Goal: Task Accomplishment & Management: Manage account settings

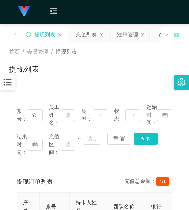
click at [11, 83] on icon "图标: bars" at bounding box center [8, 82] width 10 height 10
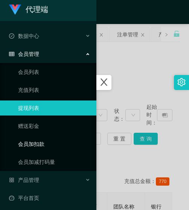
scroll to position [6, 0]
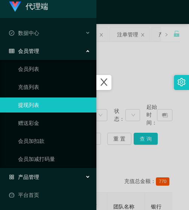
click at [38, 178] on span "产品管理" at bounding box center [24, 177] width 30 height 6
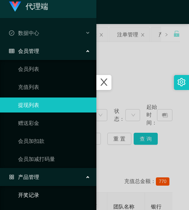
click at [39, 194] on link "开奖记录" at bounding box center [54, 195] width 72 height 15
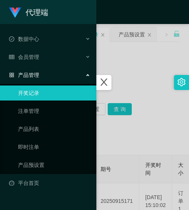
click at [107, 134] on div at bounding box center [94, 105] width 189 height 210
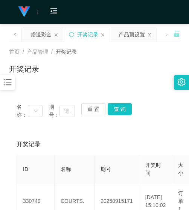
click at [6, 86] on icon "图标: bars" at bounding box center [8, 82] width 10 height 10
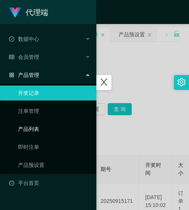
click at [31, 132] on link "产品列表" at bounding box center [54, 129] width 72 height 15
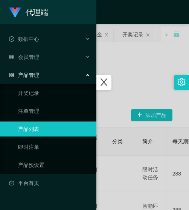
click at [112, 112] on div at bounding box center [94, 105] width 189 height 210
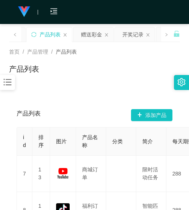
click at [3, 80] on icon "图标: bars" at bounding box center [8, 82] width 10 height 10
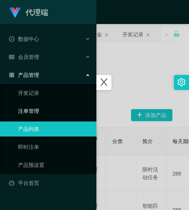
click at [39, 111] on link "注单管理" at bounding box center [54, 111] width 72 height 15
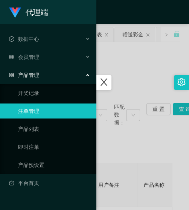
click at [117, 92] on div at bounding box center [94, 105] width 189 height 210
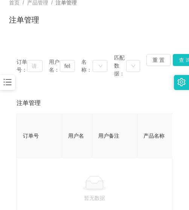
scroll to position [38, 0]
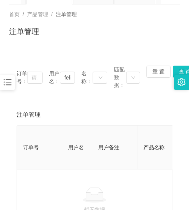
click at [5, 78] on icon "图标: bars" at bounding box center [8, 82] width 10 height 10
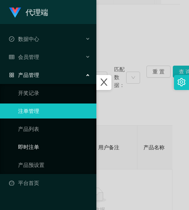
click at [35, 145] on link "即时注单" at bounding box center [54, 147] width 72 height 15
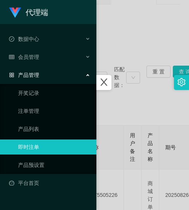
click at [130, 104] on div at bounding box center [94, 105] width 189 height 210
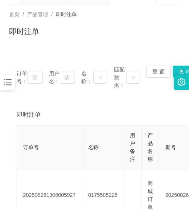
click at [9, 81] on icon "图标: bars" at bounding box center [8, 82] width 10 height 10
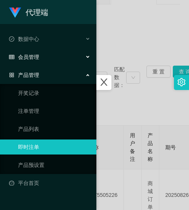
click at [39, 58] on div "会员管理" at bounding box center [48, 57] width 96 height 15
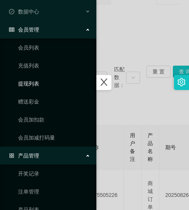
scroll to position [96, 0]
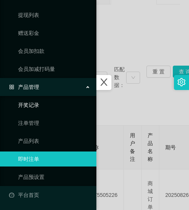
click at [50, 99] on link "开奖记录" at bounding box center [54, 105] width 72 height 15
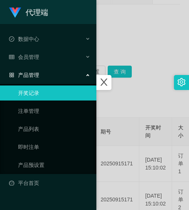
click at [136, 18] on div at bounding box center [94, 105] width 189 height 210
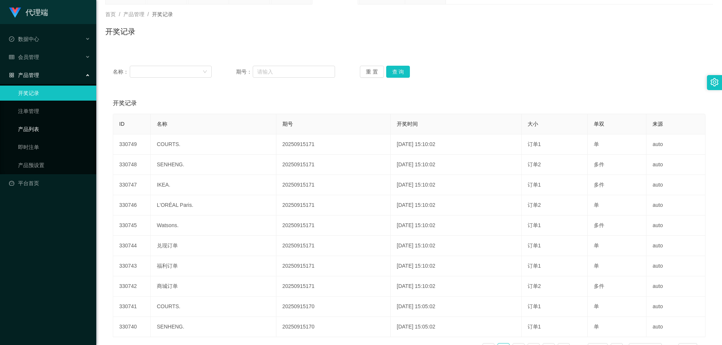
click at [53, 123] on link "产品列表" at bounding box center [54, 129] width 72 height 15
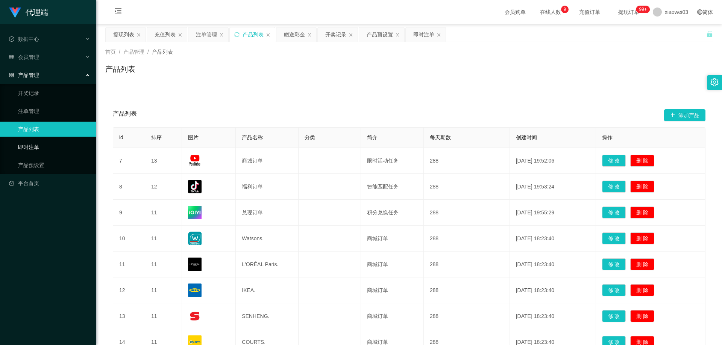
click at [54, 147] on link "即时注单" at bounding box center [54, 147] width 72 height 15
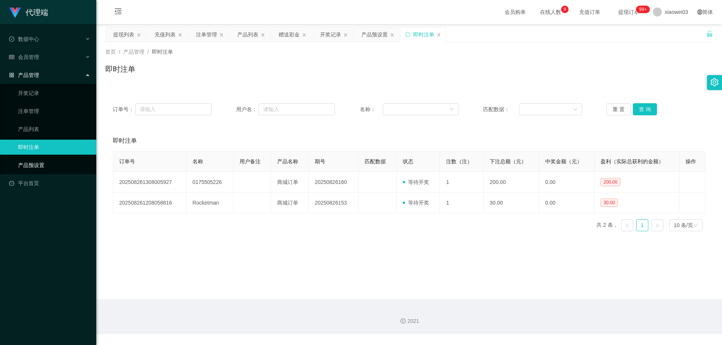
click at [56, 164] on link "产品预设置" at bounding box center [54, 165] width 72 height 15
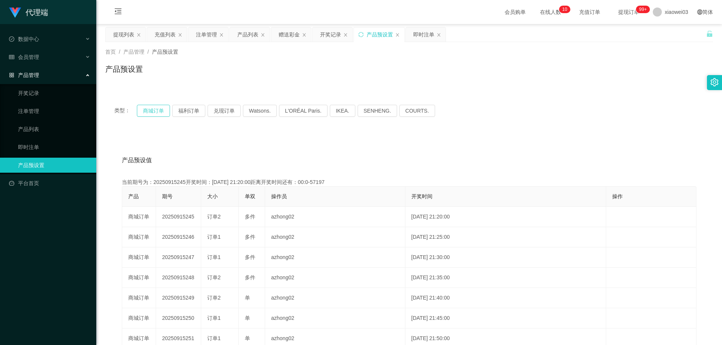
click at [151, 114] on button "商城订单" at bounding box center [153, 111] width 33 height 12
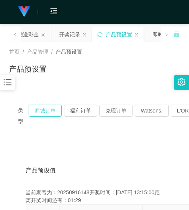
type button "k3wph"
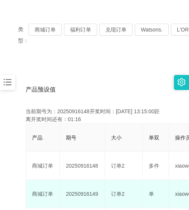
scroll to position [150, 0]
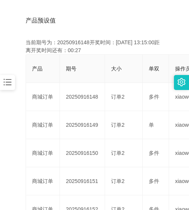
click at [14, 33] on div "产品预设值 添加期号 当前期号为：20250916148开奖时间：[DATE] 13:15:00距离开奖时间还有：00:27 产品 期号 大小 单双 操作员 …" at bounding box center [94, 202] width 171 height 416
click at [14, 33] on div "产品预设值 添加期号 当前期号为：20250916148开奖时间：[DATE] 13:15:00距离开奖时间还有：00:25 产品 期号 大小 单双 操作员 …" at bounding box center [94, 202] width 171 height 416
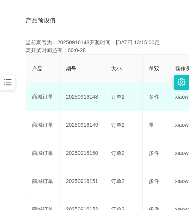
click at [30, 87] on td "商城订单" at bounding box center [43, 97] width 34 height 28
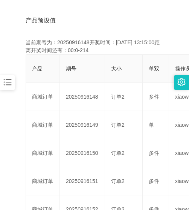
click at [16, 22] on div "产品预设值 添加期号 当前期号为：20250916148开奖时间：[DATE] 13:15:00距离开奖时间还有：00:0-214 产品 期号 大小 单双 操…" at bounding box center [94, 202] width 171 height 416
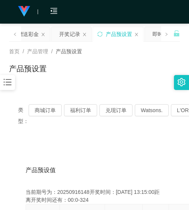
scroll to position [0, 0]
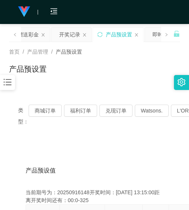
click at [11, 80] on icon "图标: bars" at bounding box center [8, 82] width 10 height 10
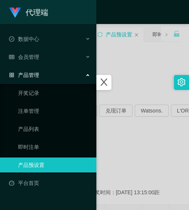
click at [19, 76] on span "产品管理" at bounding box center [24, 75] width 30 height 6
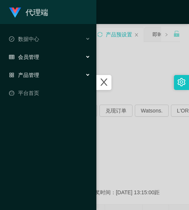
click at [24, 58] on span "会员管理" at bounding box center [24, 57] width 30 height 6
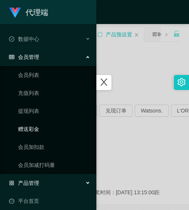
click at [33, 131] on link "赠送彩金" at bounding box center [54, 129] width 72 height 15
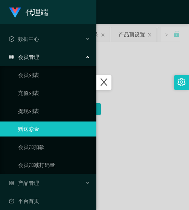
click at [127, 98] on div at bounding box center [94, 105] width 189 height 210
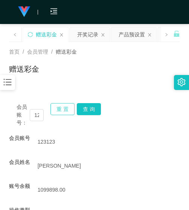
click at [62, 110] on button "重 置" at bounding box center [62, 109] width 24 height 12
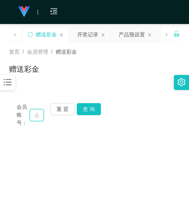
click at [39, 117] on input "text" at bounding box center [37, 115] width 14 height 12
paste input "Natelie"
type input "Natelie"
click at [96, 110] on button "查 询" at bounding box center [89, 109] width 24 height 12
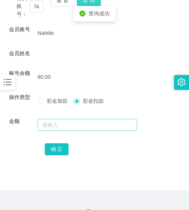
scroll to position [124, 0]
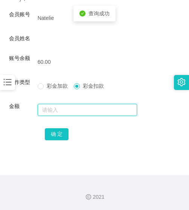
click at [86, 113] on input "text" at bounding box center [88, 110] width 100 height 12
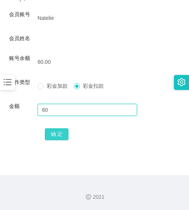
type input "60"
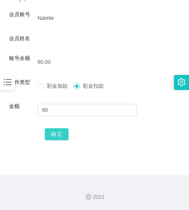
click at [62, 136] on button "确 定" at bounding box center [57, 135] width 24 height 12
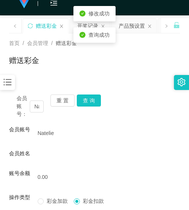
scroll to position [0, 0]
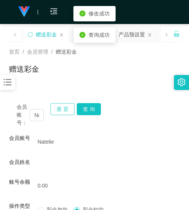
click at [61, 112] on button "重 置" at bounding box center [62, 109] width 24 height 12
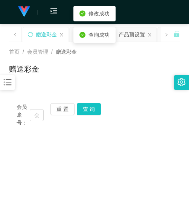
click at [6, 85] on icon "图标: bars" at bounding box center [8, 82] width 10 height 10
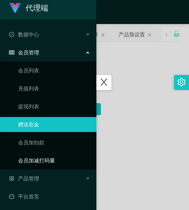
scroll to position [6, 0]
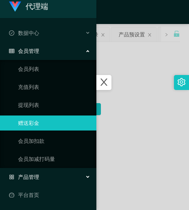
click at [27, 173] on div "产品管理" at bounding box center [48, 177] width 96 height 15
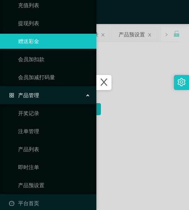
scroll to position [96, 0]
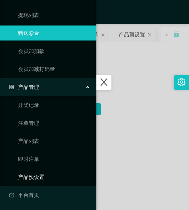
click at [29, 179] on link "产品预设置" at bounding box center [54, 177] width 72 height 15
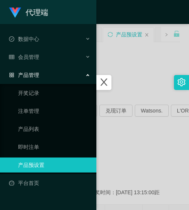
click at [129, 135] on div at bounding box center [94, 105] width 189 height 210
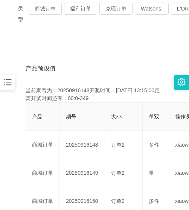
scroll to position [113, 0]
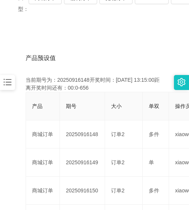
click at [42, 18] on div "类型： 商城订单 福利订单 兑现订单 Watsons. L'ORÉAL Paris. IKEA. [GEOGRAPHIC_DATA]. COURTS." at bounding box center [94, 3] width 171 height 41
click at [35, 22] on div "类型： 商城订单 福利订单 兑现订单 Watsons. L'ORÉAL Paris. IKEA. [GEOGRAPHIC_DATA]. COURTS." at bounding box center [94, 3] width 171 height 41
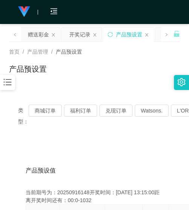
scroll to position [38, 0]
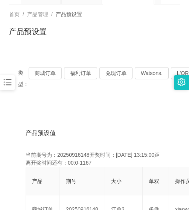
click at [97, 136] on div "产品预设值 添加期号" at bounding box center [95, 133] width 138 height 21
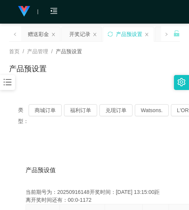
scroll to position [0, 0]
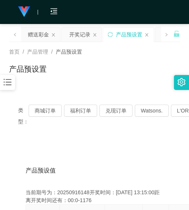
click at [13, 85] on div at bounding box center [7, 82] width 15 height 15
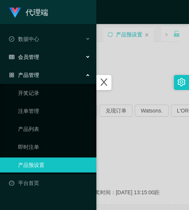
click at [28, 57] on span "会员管理" at bounding box center [24, 57] width 30 height 6
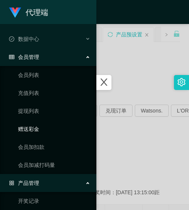
click at [41, 131] on link "赠送彩金" at bounding box center [54, 129] width 72 height 15
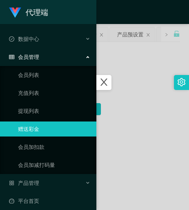
click at [129, 138] on div at bounding box center [94, 105] width 189 height 210
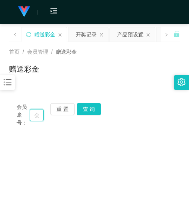
click at [42, 116] on input "text" at bounding box center [37, 115] width 14 height 12
paste input "chenyihang"
type input "chenyihang"
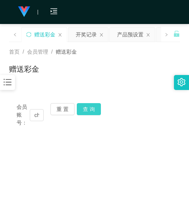
click at [77, 113] on button "查 询" at bounding box center [89, 109] width 24 height 12
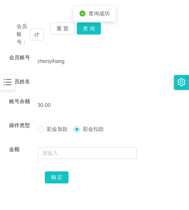
scroll to position [124, 0]
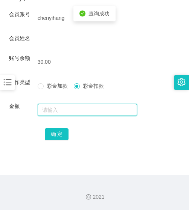
click at [56, 109] on input "text" at bounding box center [88, 110] width 100 height 12
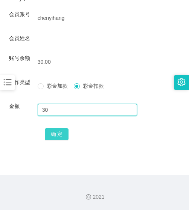
type input "30"
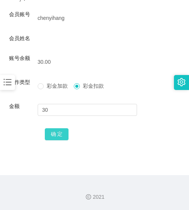
click at [61, 136] on button "确 定" at bounding box center [57, 135] width 24 height 12
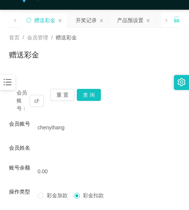
scroll to position [11, 0]
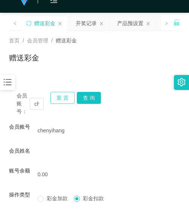
click at [60, 95] on button "重 置" at bounding box center [62, 98] width 24 height 12
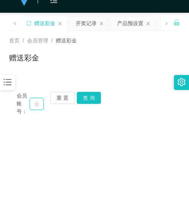
drag, startPoint x: 33, startPoint y: 102, endPoint x: 37, endPoint y: 101, distance: 3.8
click at [35, 102] on input "text" at bounding box center [37, 104] width 14 height 12
paste input "072501"
type input "072501"
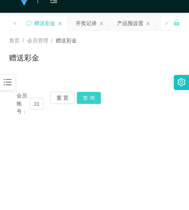
scroll to position [0, 0]
click at [85, 95] on button "查 询" at bounding box center [89, 98] width 24 height 12
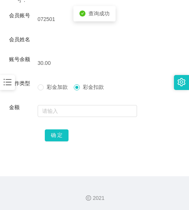
scroll to position [124, 0]
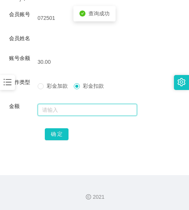
click at [79, 107] on input "text" at bounding box center [88, 110] width 100 height 12
type input "30"
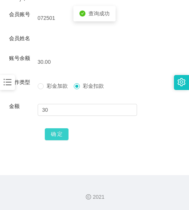
click at [50, 135] on button "确 定" at bounding box center [57, 135] width 24 height 12
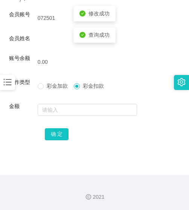
click at [134, 43] on div "会员姓名" at bounding box center [94, 40] width 171 height 11
